Goal: Find specific page/section: Find specific page/section

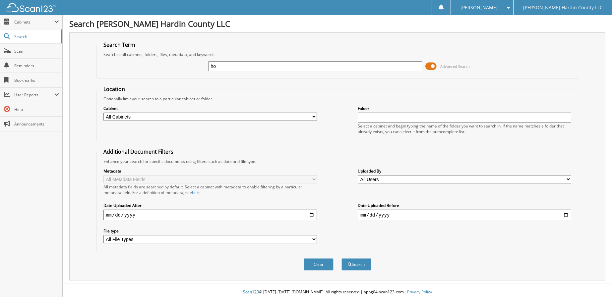
type input "[PERSON_NAME]"
type input "[DATE]"
click at [361, 267] on button "Search" at bounding box center [356, 265] width 30 height 12
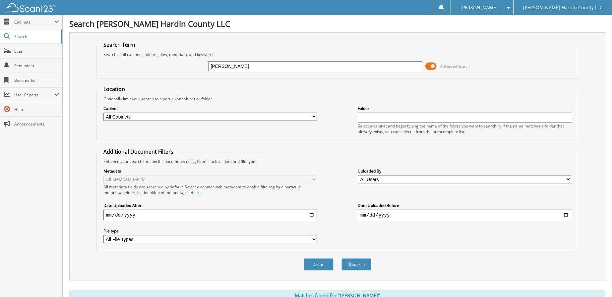
click at [430, 67] on span at bounding box center [430, 66] width 11 height 10
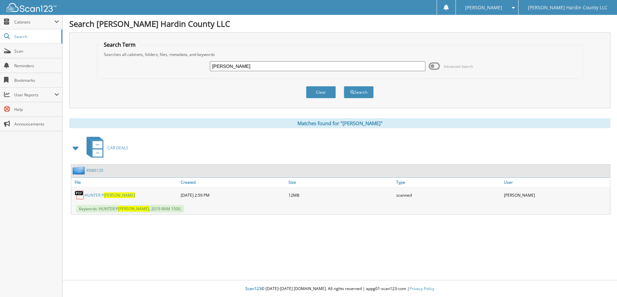
click at [115, 196] on span "[PERSON_NAME]" at bounding box center [119, 196] width 31 height 6
